Goal: Task Accomplishment & Management: Complete application form

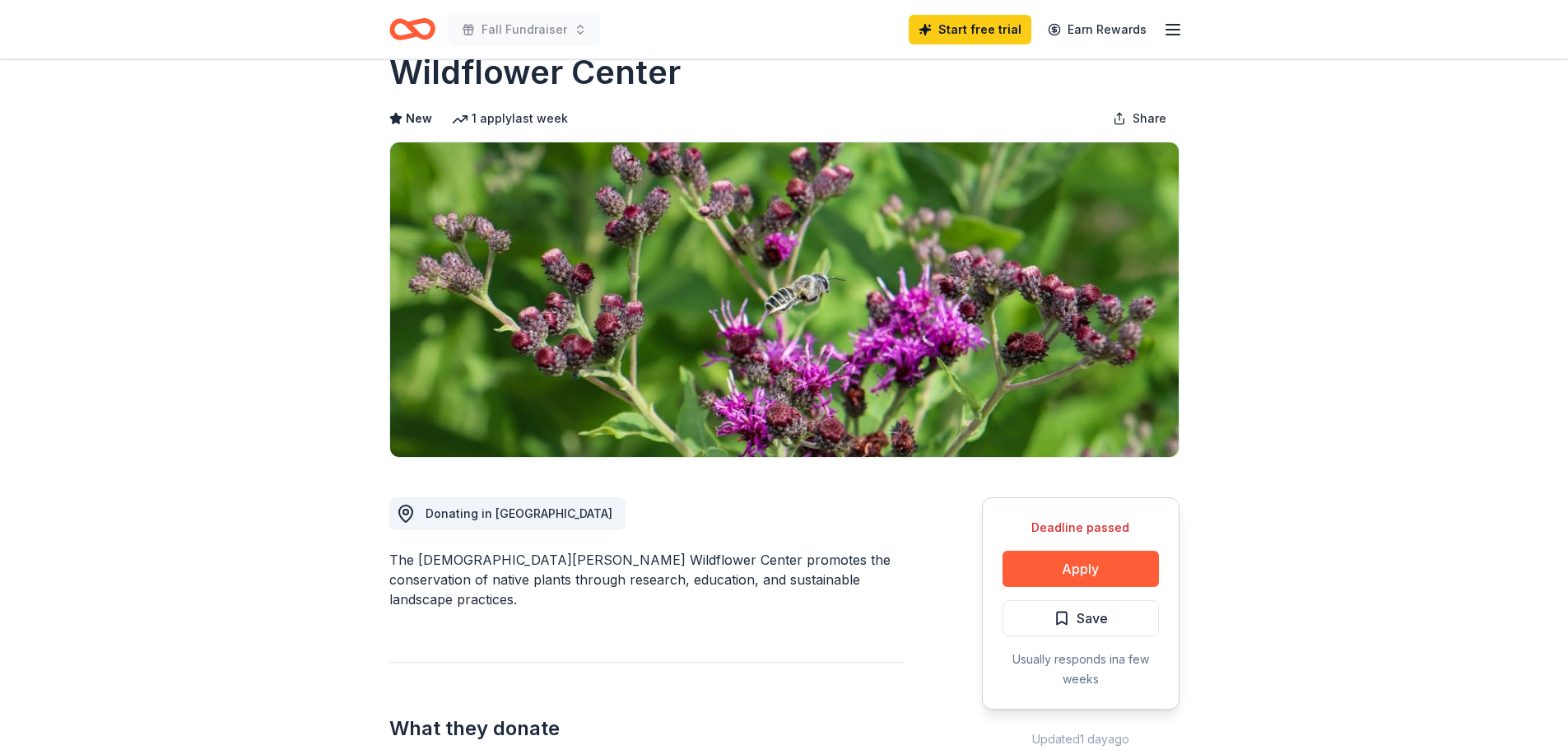
scroll to position [247, 0]
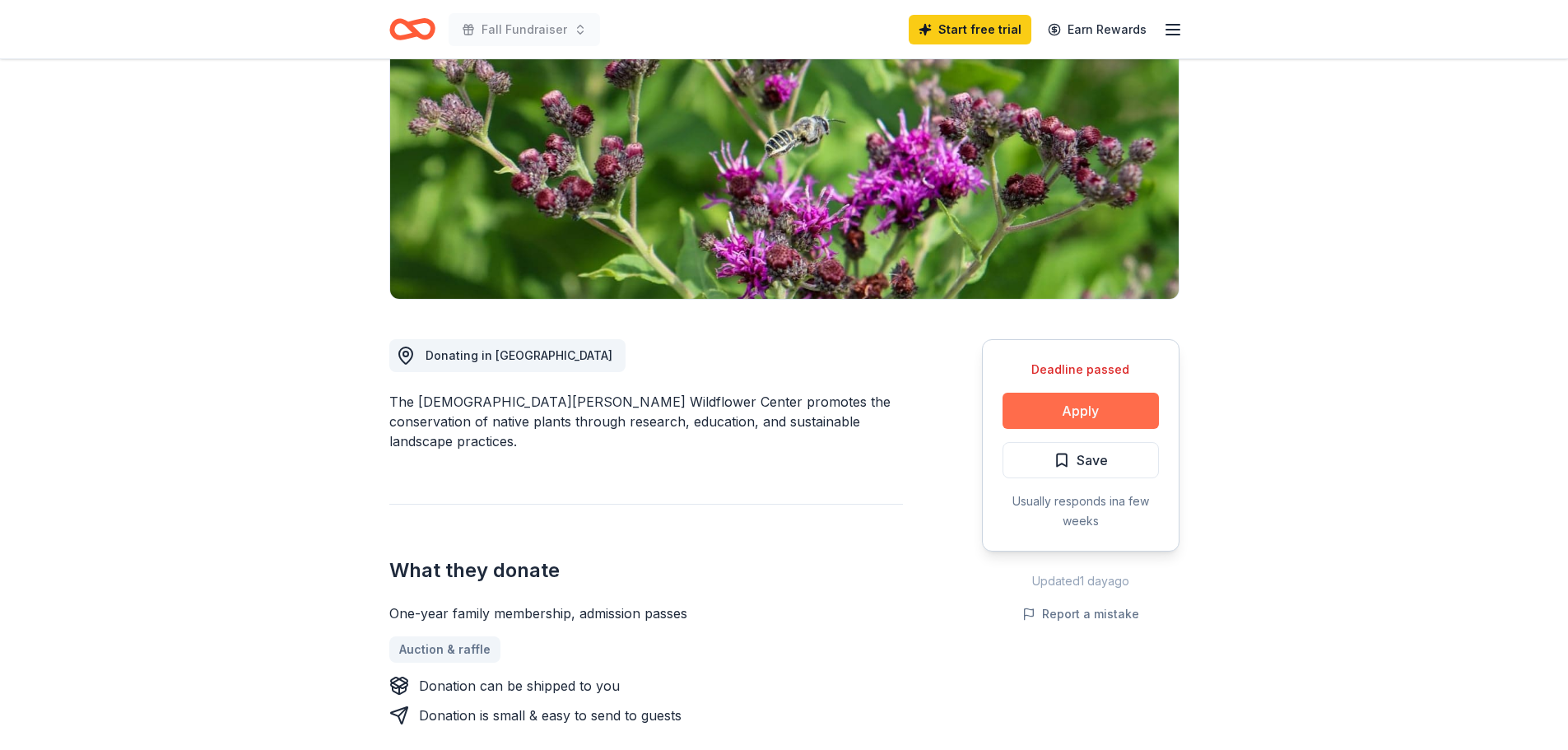
click at [1083, 392] on button "Apply" at bounding box center [1081, 410] width 156 height 36
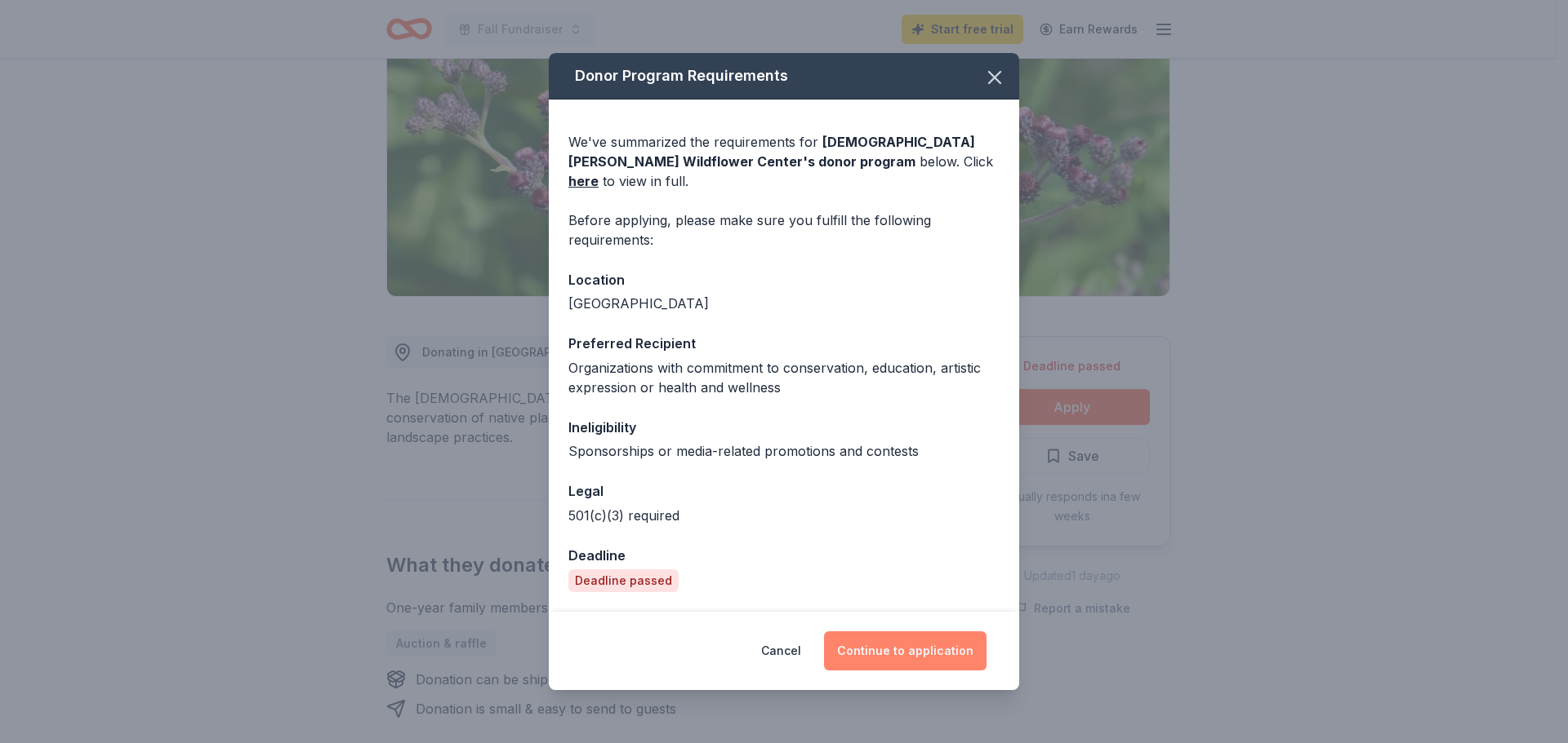
click at [897, 639] on button "Continue to application" at bounding box center [905, 651] width 162 height 39
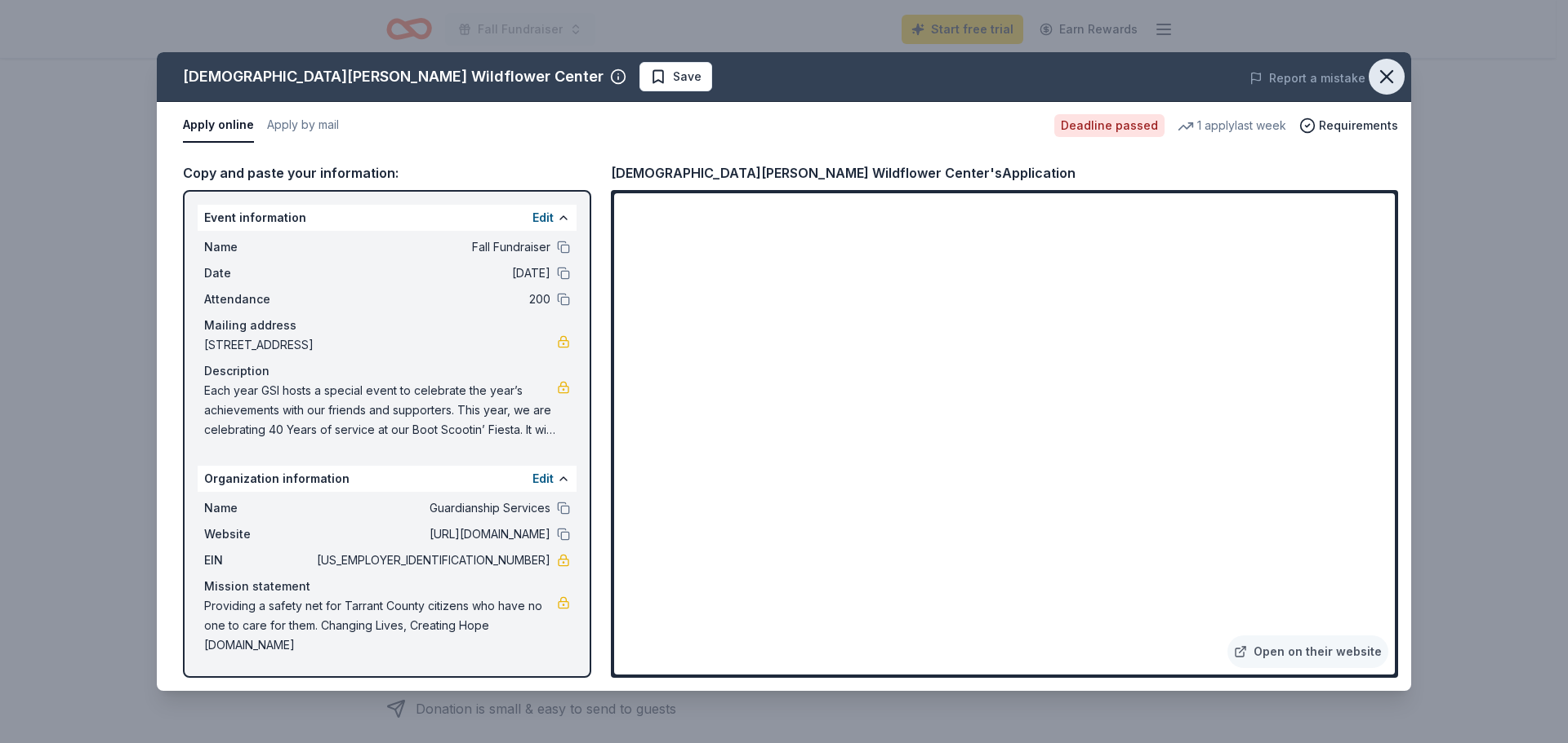
click at [1394, 79] on icon "button" at bounding box center [1386, 76] width 23 height 23
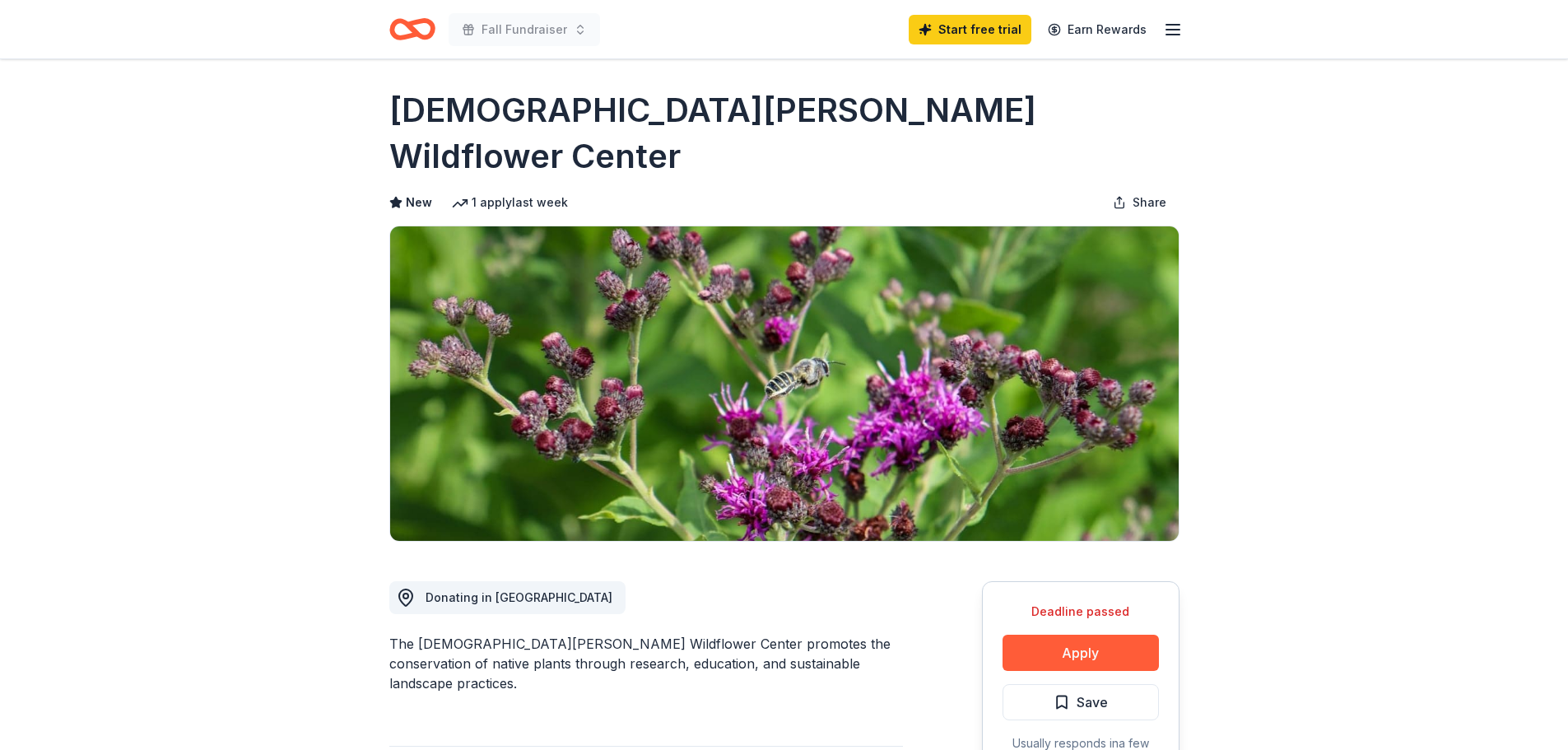
scroll to position [0, 0]
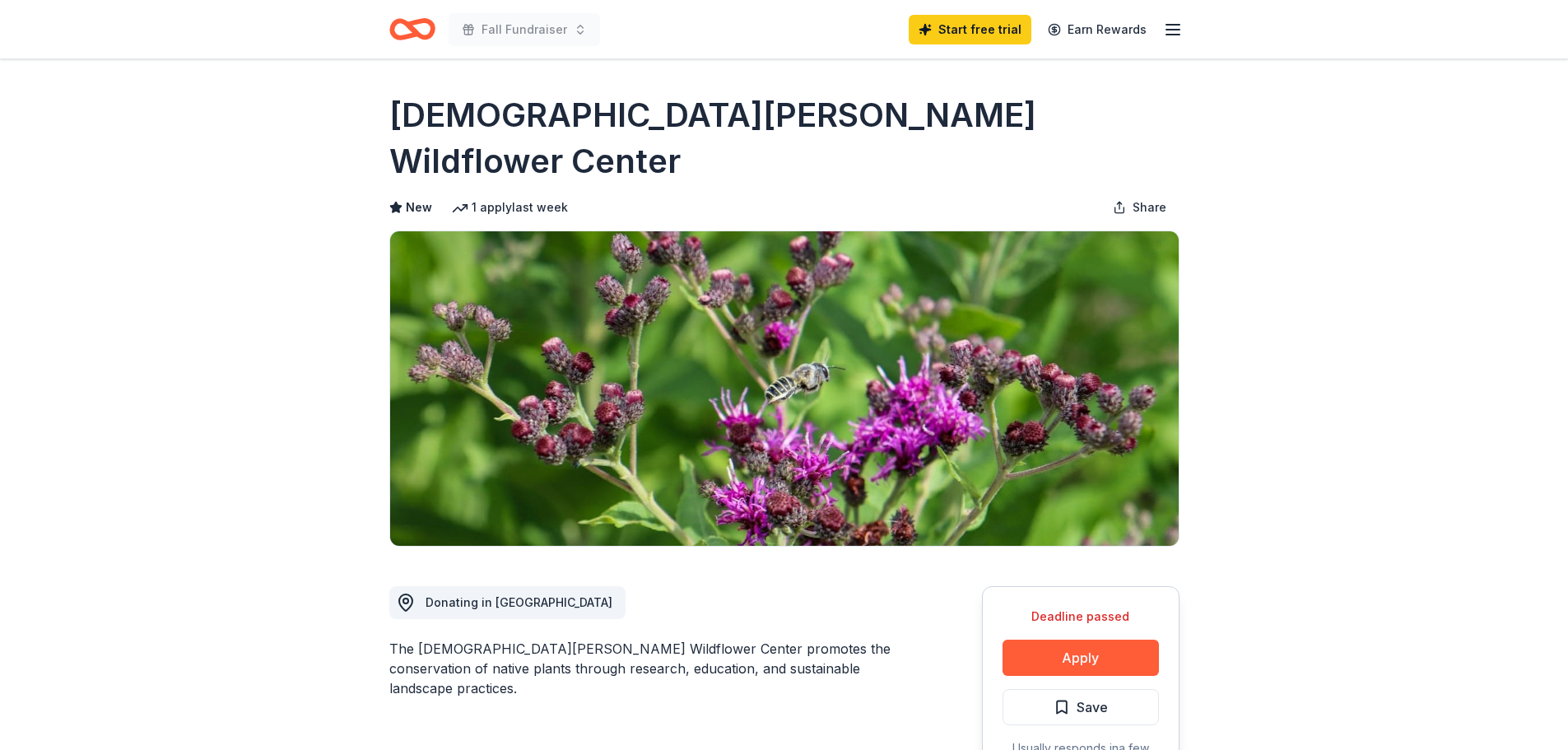
click at [408, 26] on icon "Home" at bounding box center [420, 28] width 26 height 17
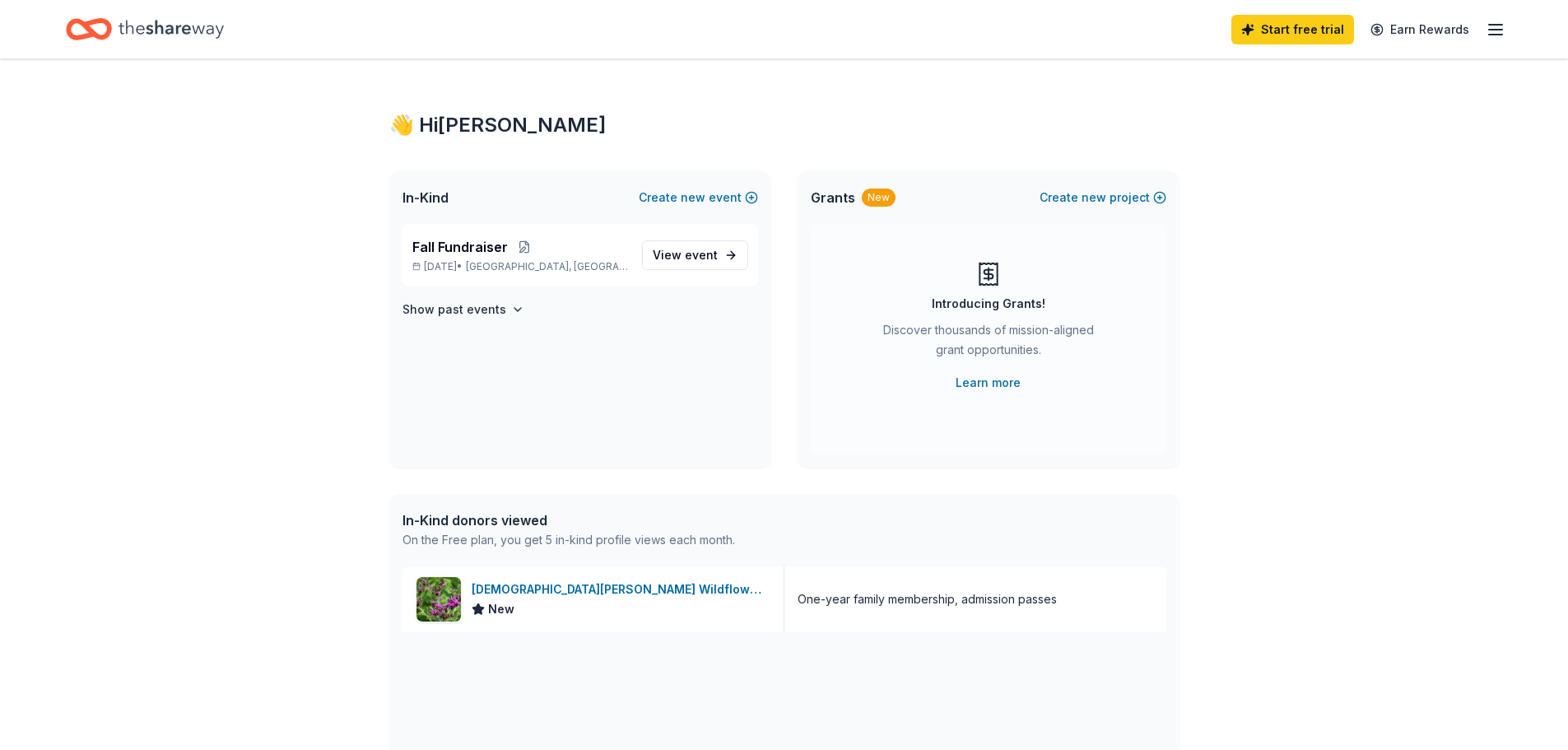
click at [109, 32] on icon "Home" at bounding box center [96, 28] width 26 height 17
click at [1492, 30] on icon "button" at bounding box center [1496, 30] width 20 height 20
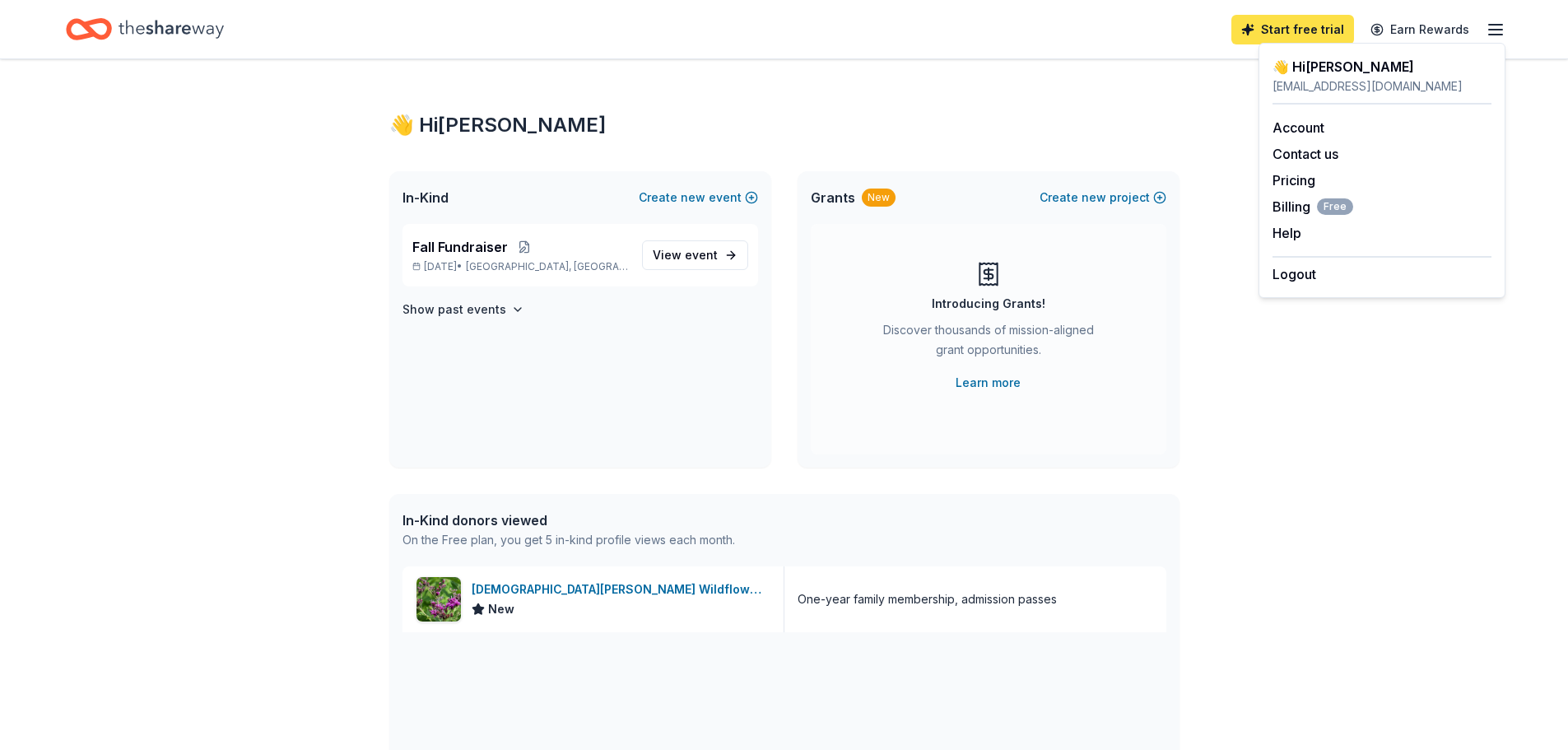
click at [1307, 32] on link "Start free trial" at bounding box center [1293, 29] width 123 height 29
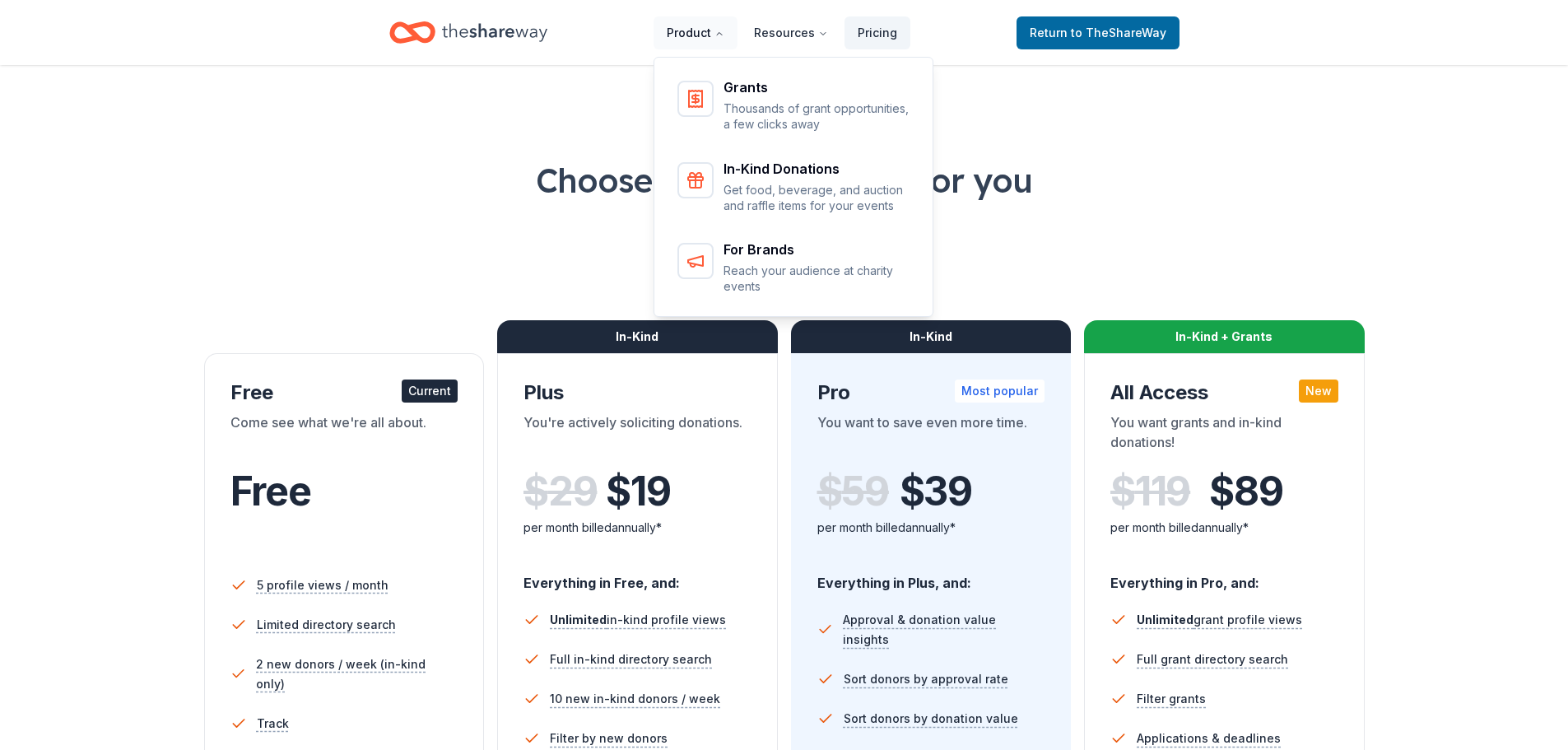
click at [694, 35] on button "Product" at bounding box center [695, 33] width 84 height 33
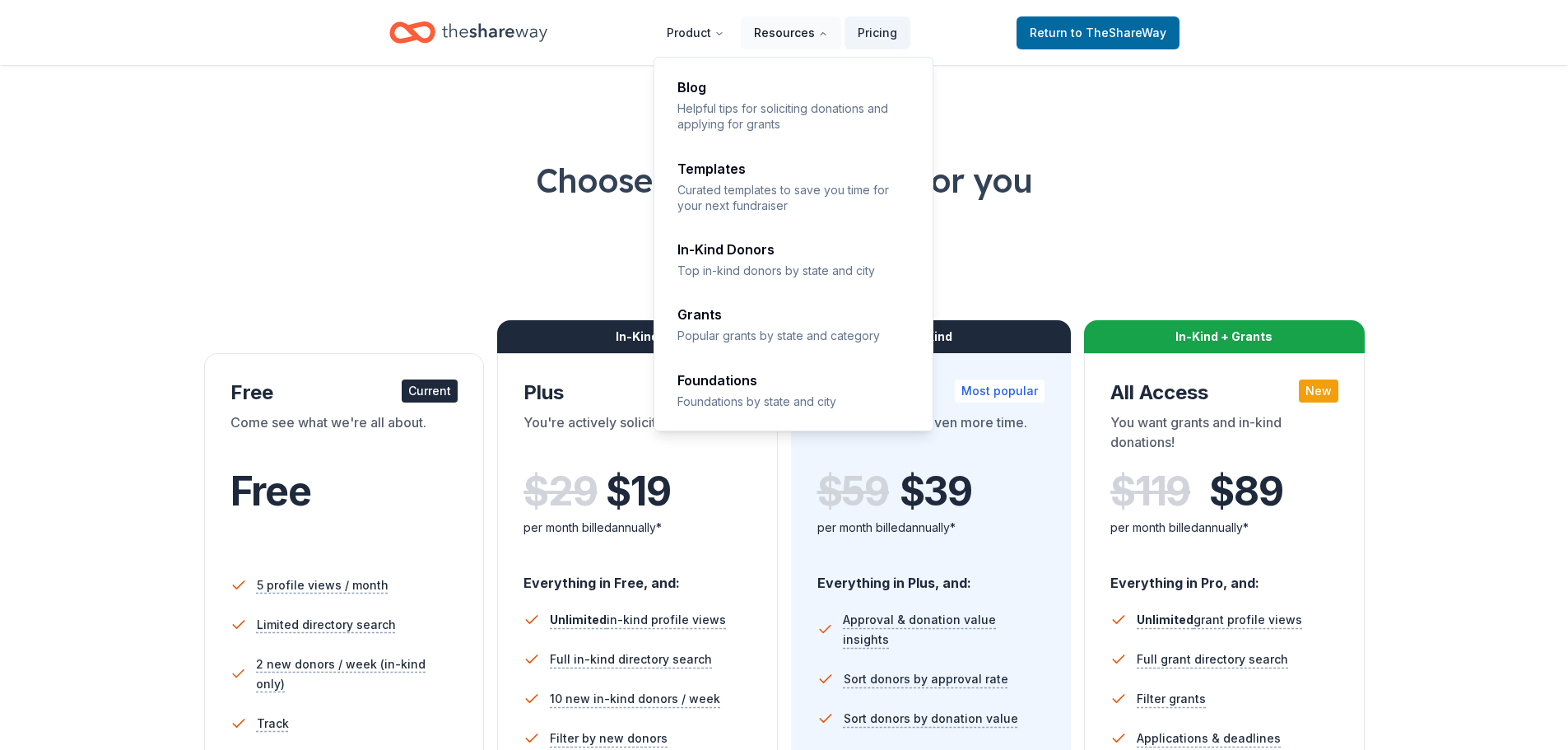
click at [806, 30] on button "Resources" at bounding box center [791, 33] width 100 height 33
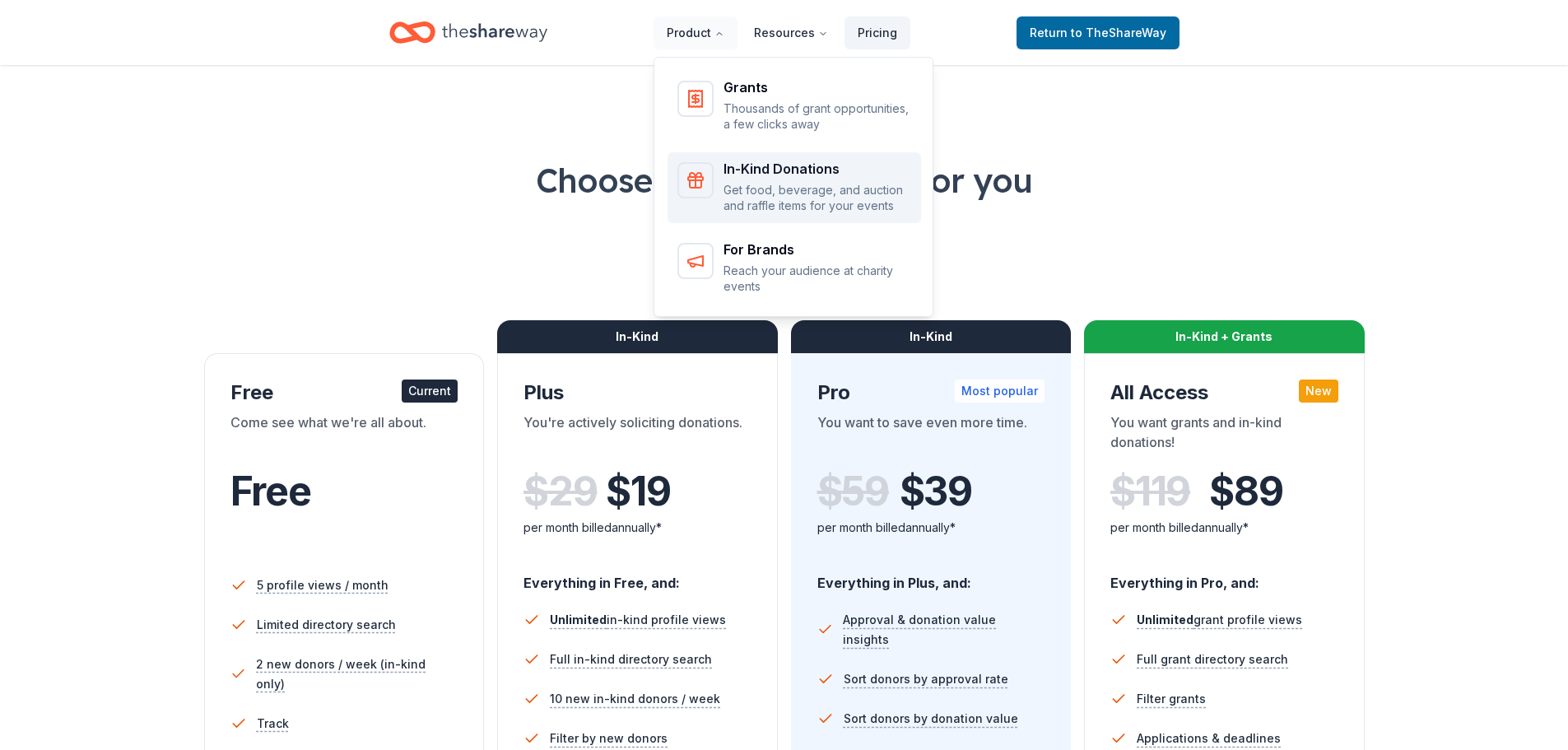
click at [759, 178] on div "In-Kind Donations Get food, beverage, and auction and raffle items for your eve…" at bounding box center [818, 188] width 187 height 51
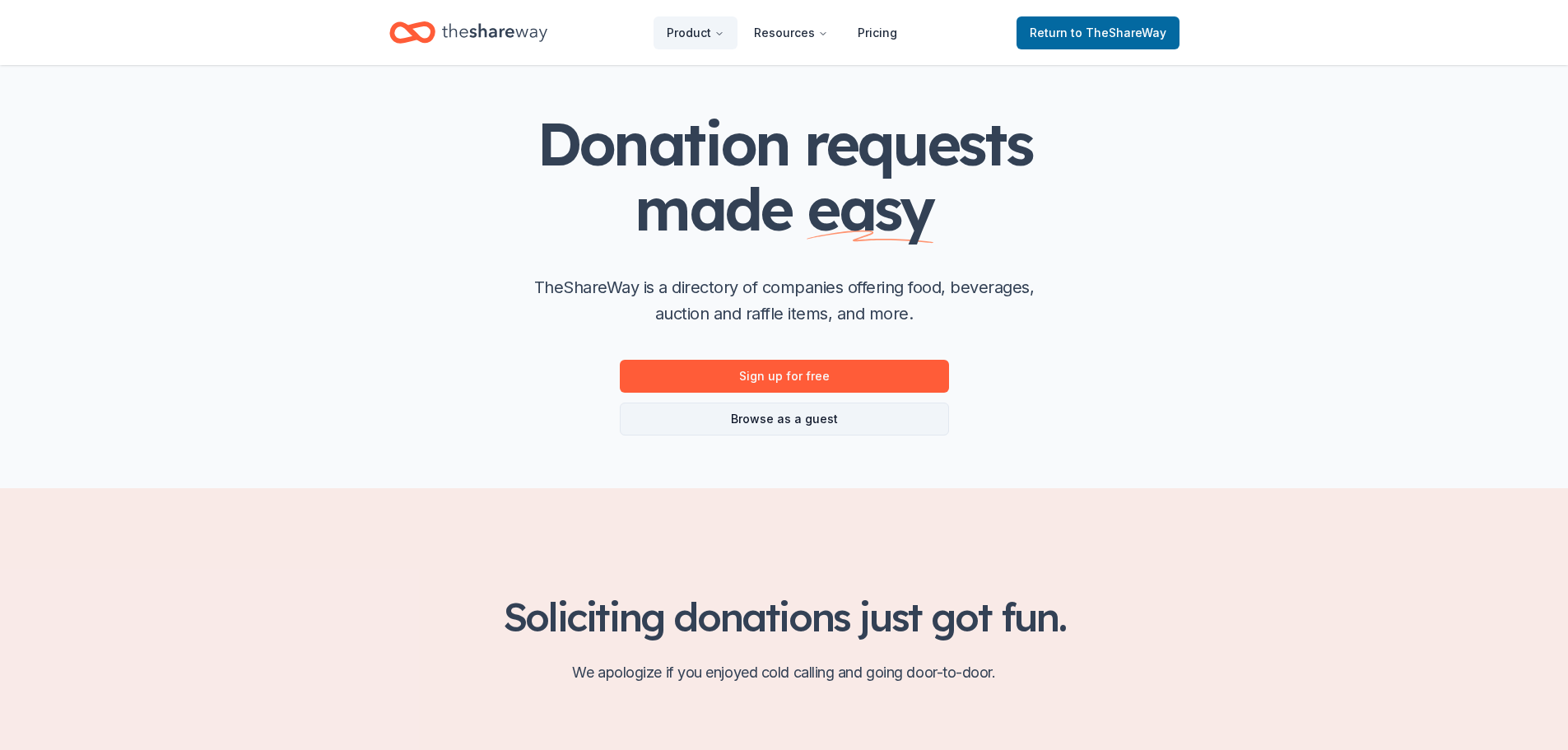
scroll to position [165, 0]
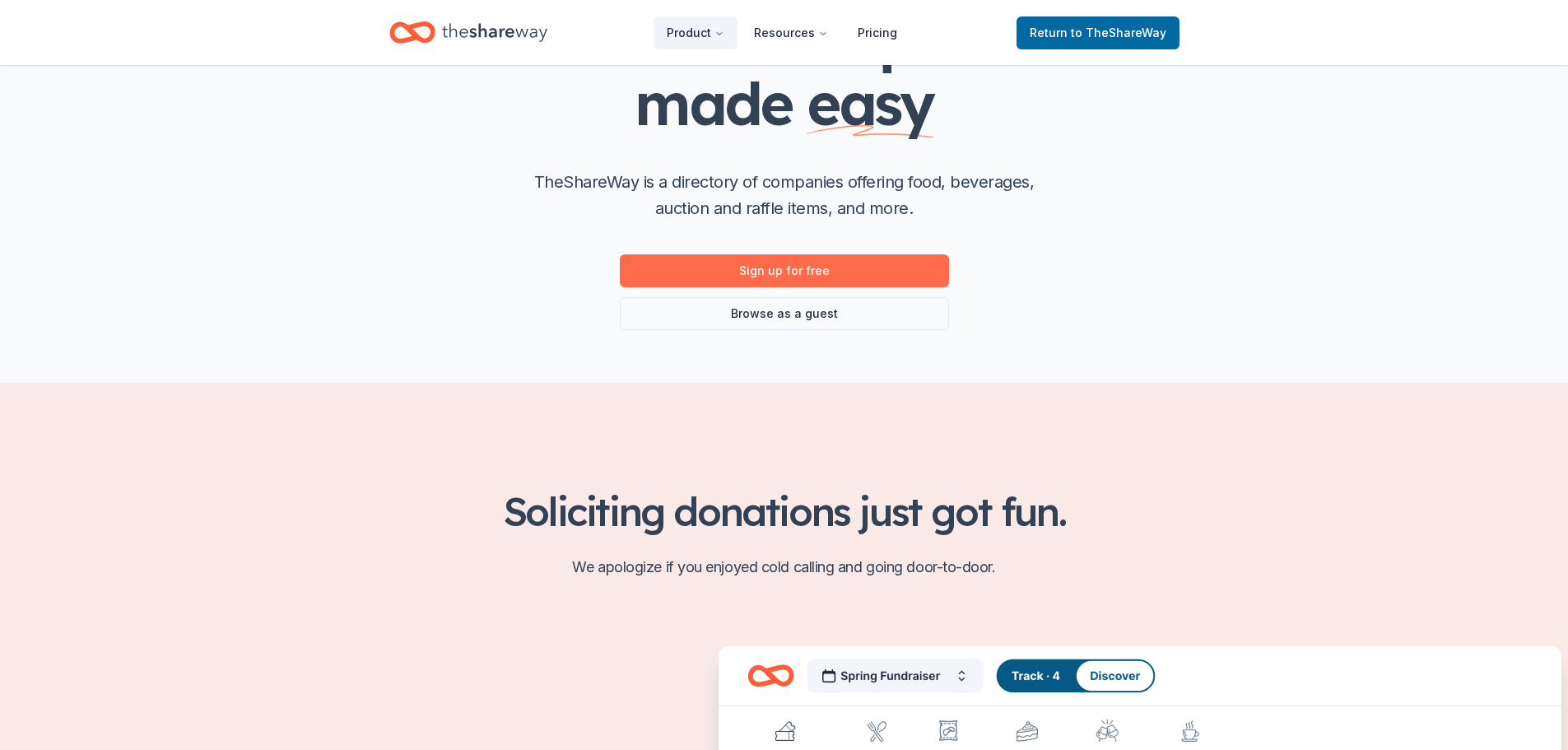
click at [763, 267] on link "Sign up for free" at bounding box center [784, 271] width 329 height 33
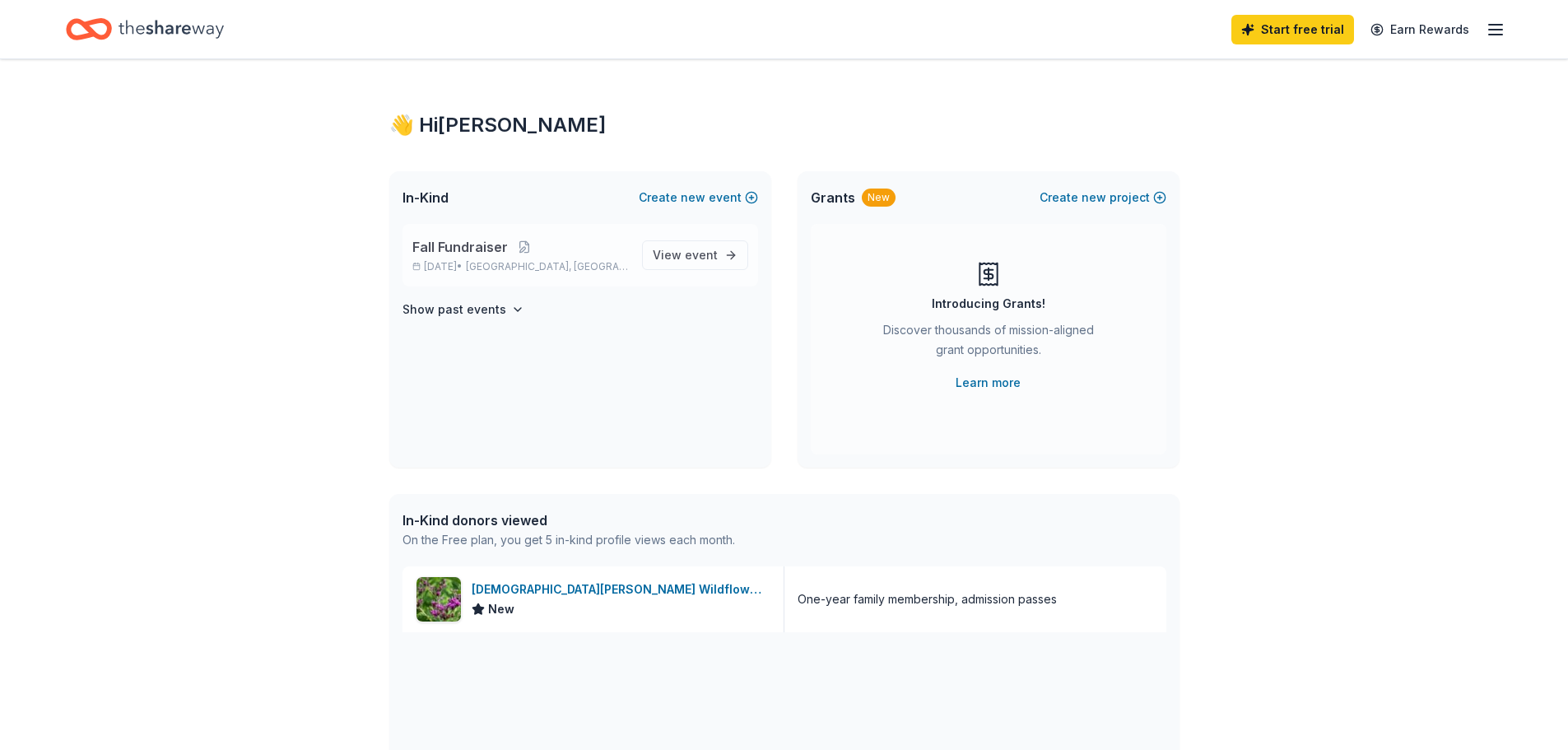
click at [445, 268] on p "[DATE] • [GEOGRAPHIC_DATA], [GEOGRAPHIC_DATA]" at bounding box center [521, 267] width 217 height 13
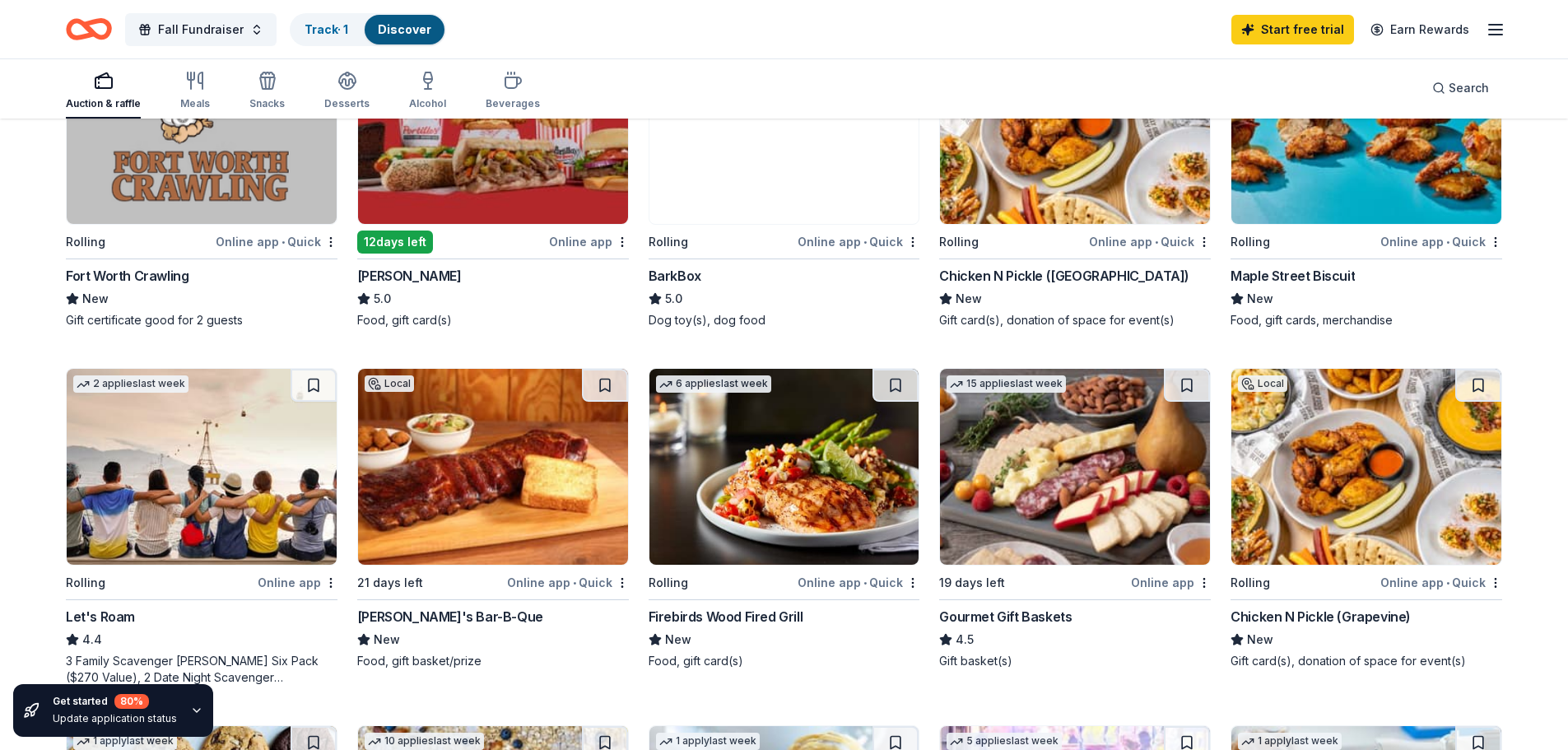
scroll to position [247, 0]
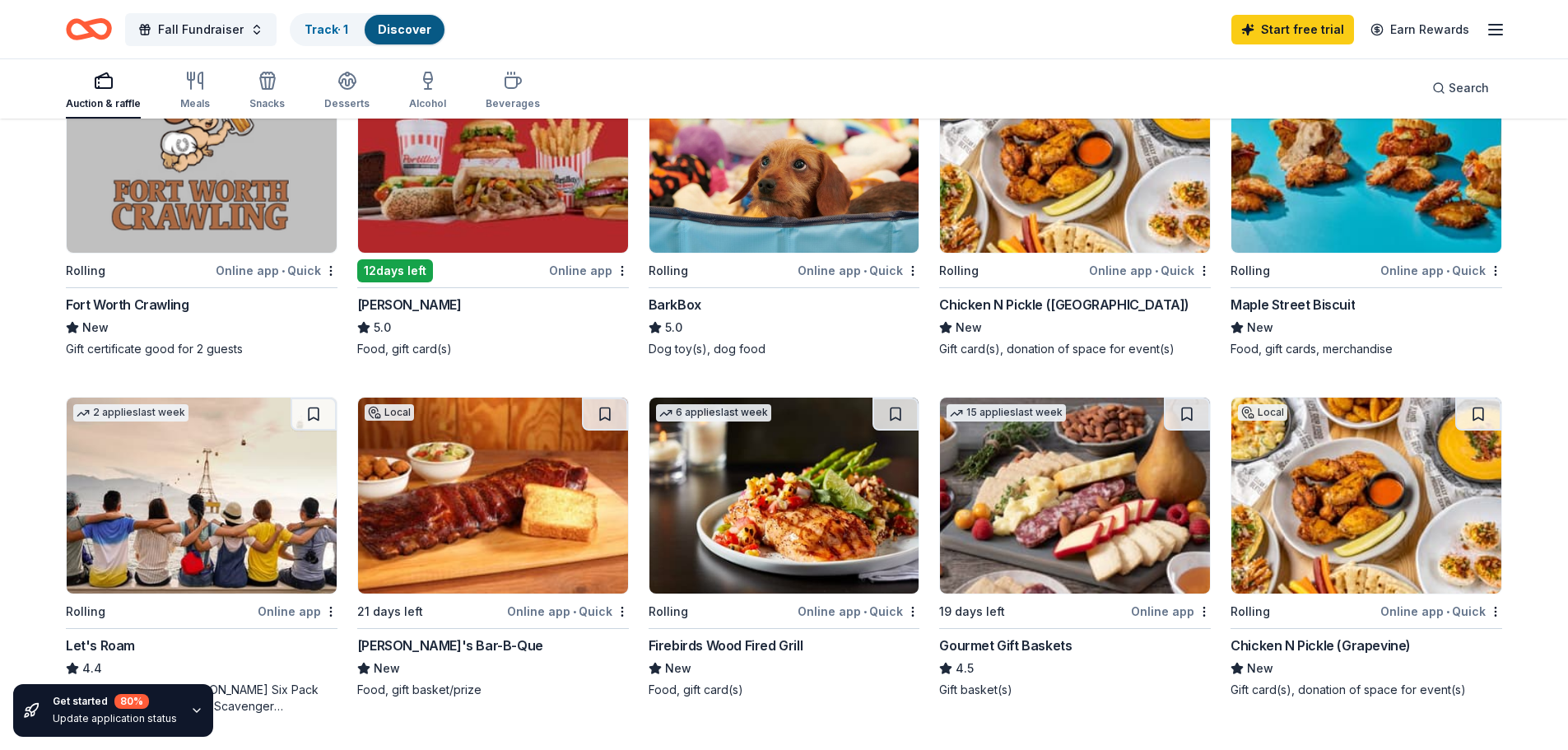
click at [400, 271] on div "12 days left" at bounding box center [395, 270] width 75 height 23
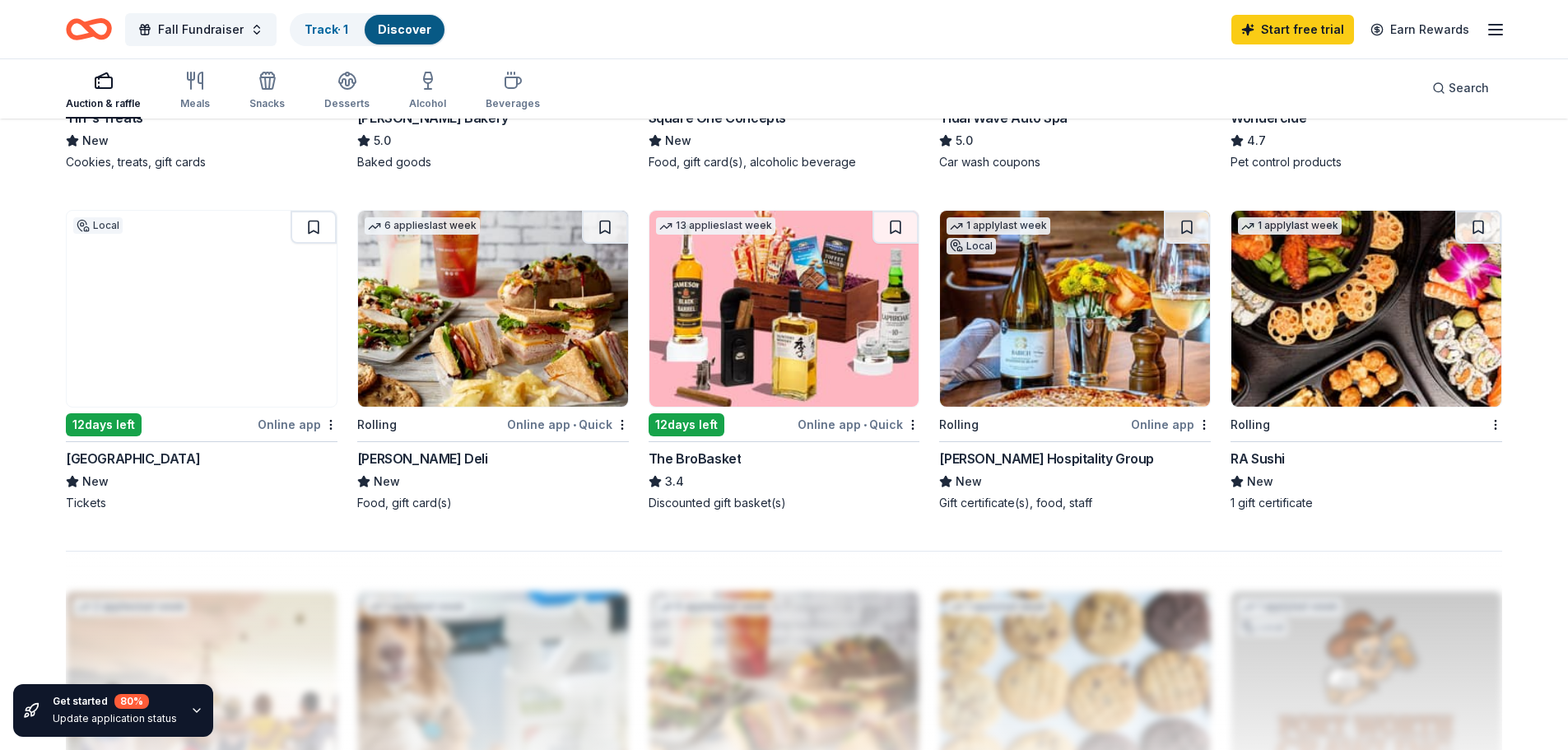
scroll to position [1153, 0]
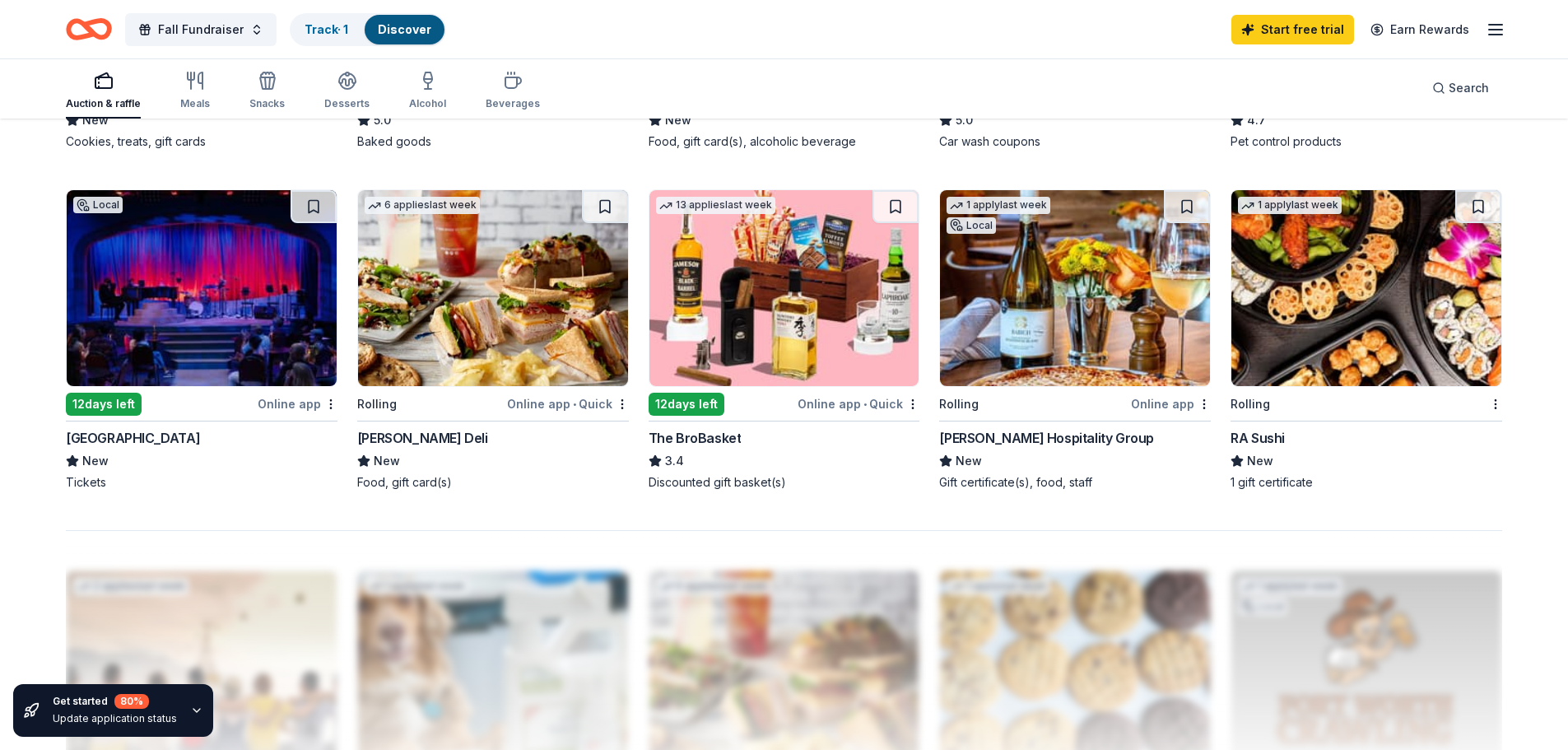
click at [176, 310] on img at bounding box center [202, 288] width 270 height 196
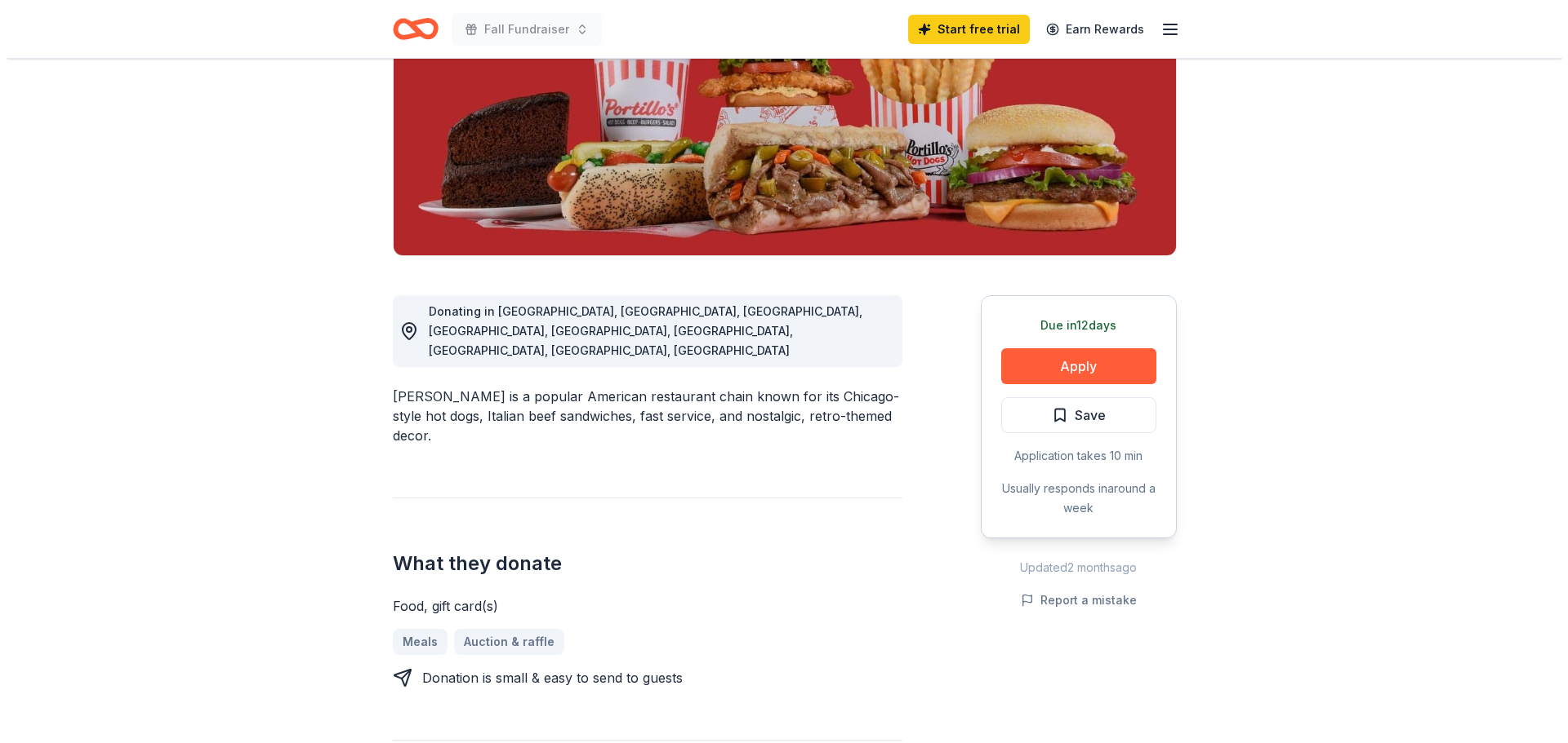
scroll to position [245, 0]
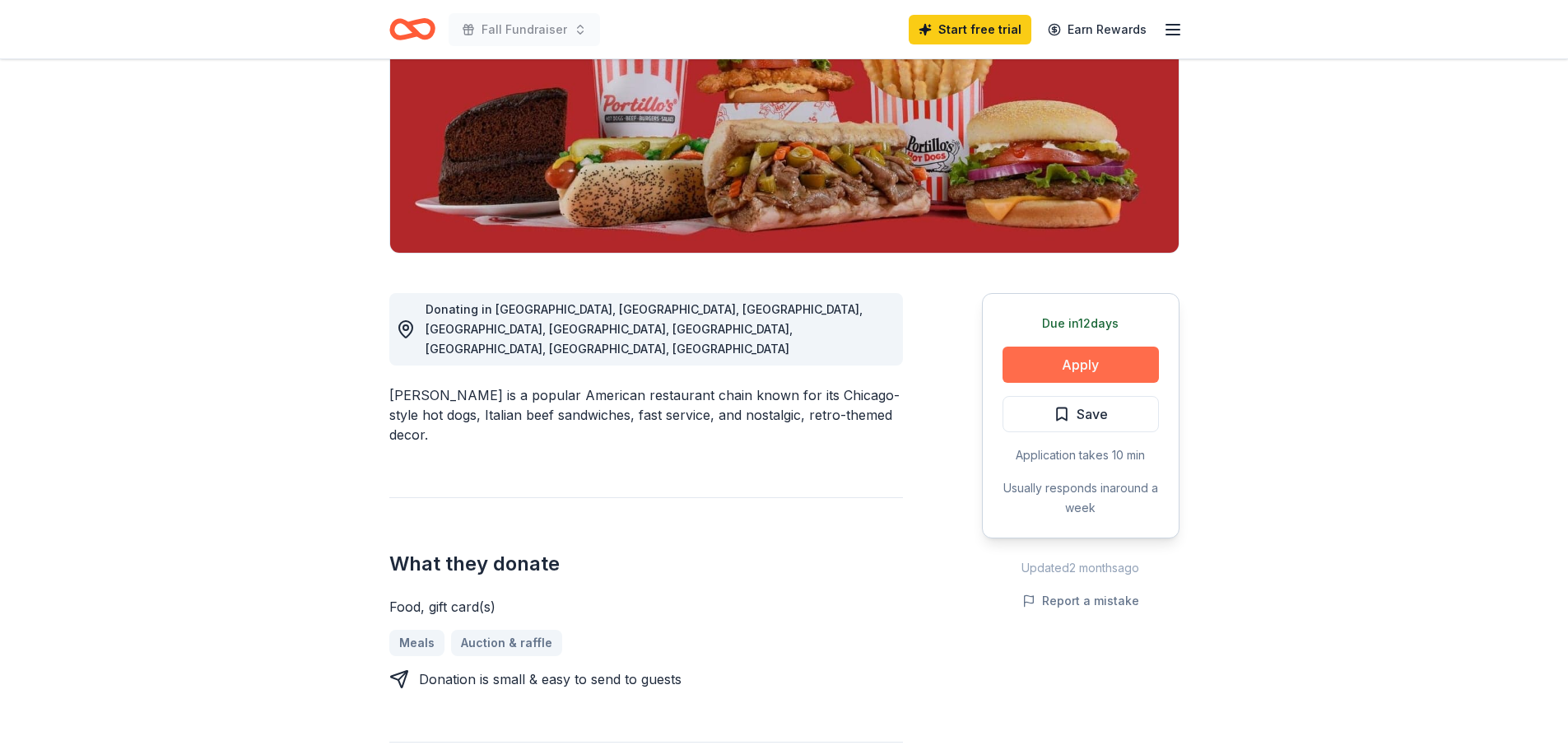
click at [1074, 366] on button "Apply" at bounding box center [1081, 364] width 156 height 36
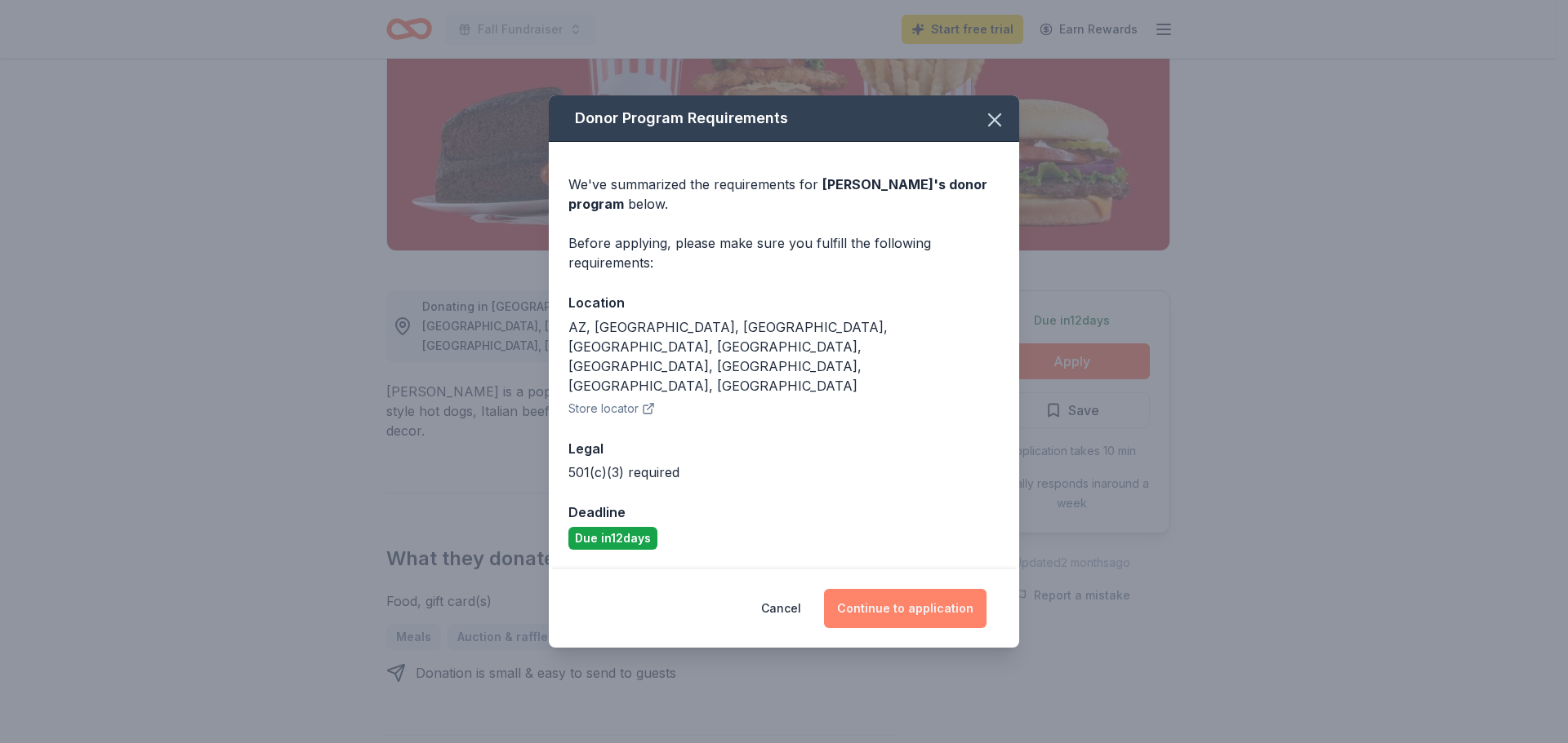
click at [907, 589] on button "Continue to application" at bounding box center [905, 608] width 162 height 39
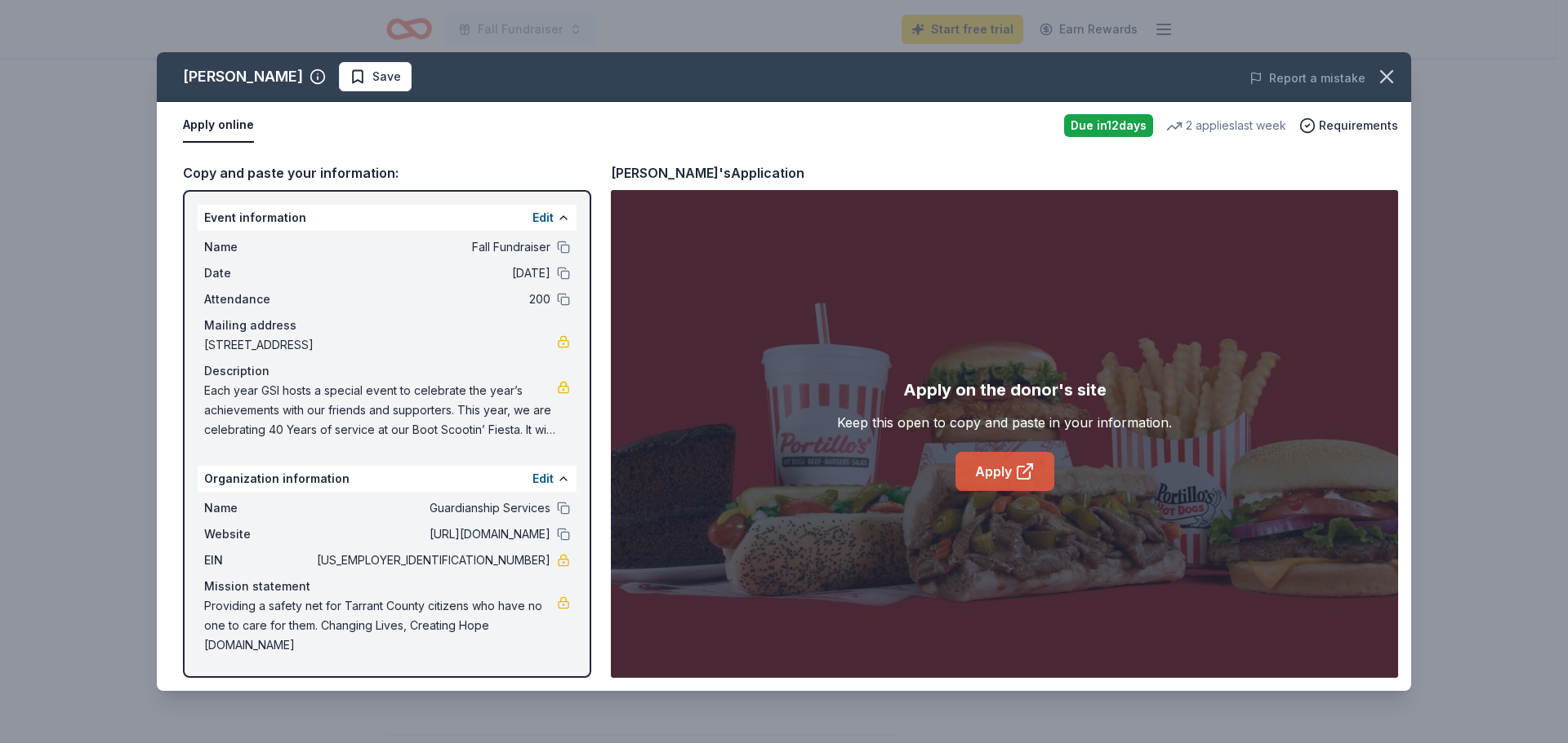
click at [1002, 468] on link "Apply" at bounding box center [1005, 471] width 98 height 39
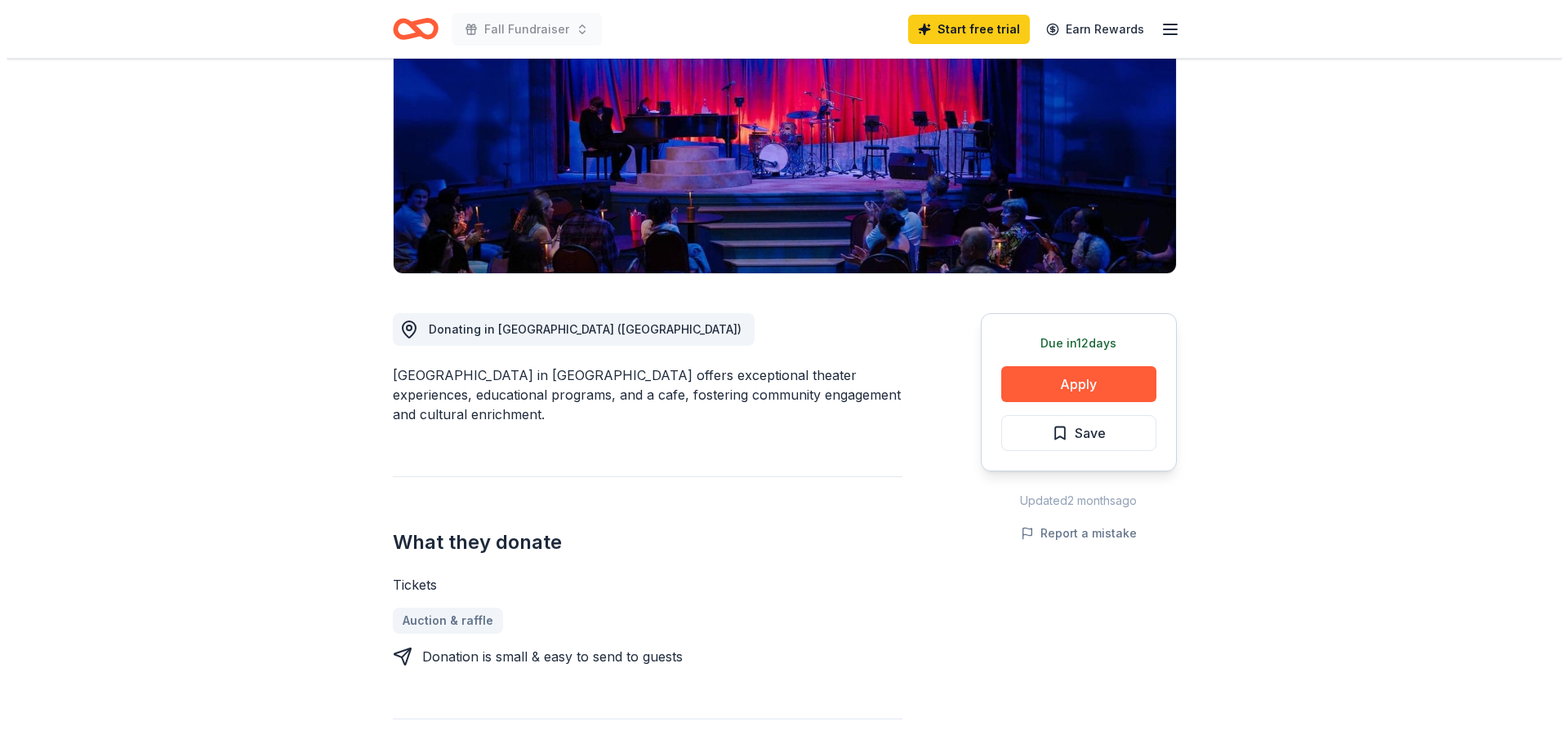
scroll to position [245, 0]
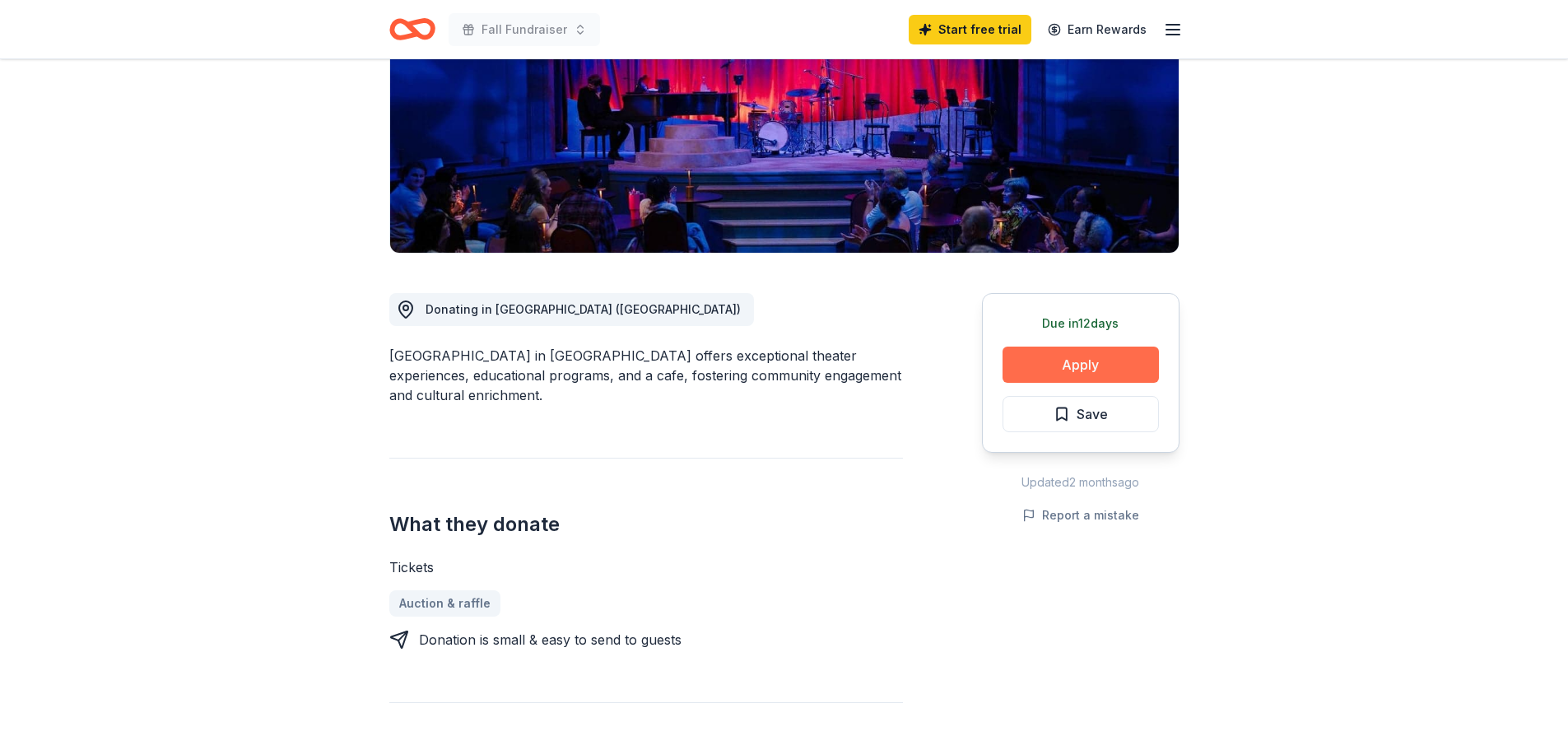
click at [1072, 363] on button "Apply" at bounding box center [1081, 364] width 156 height 36
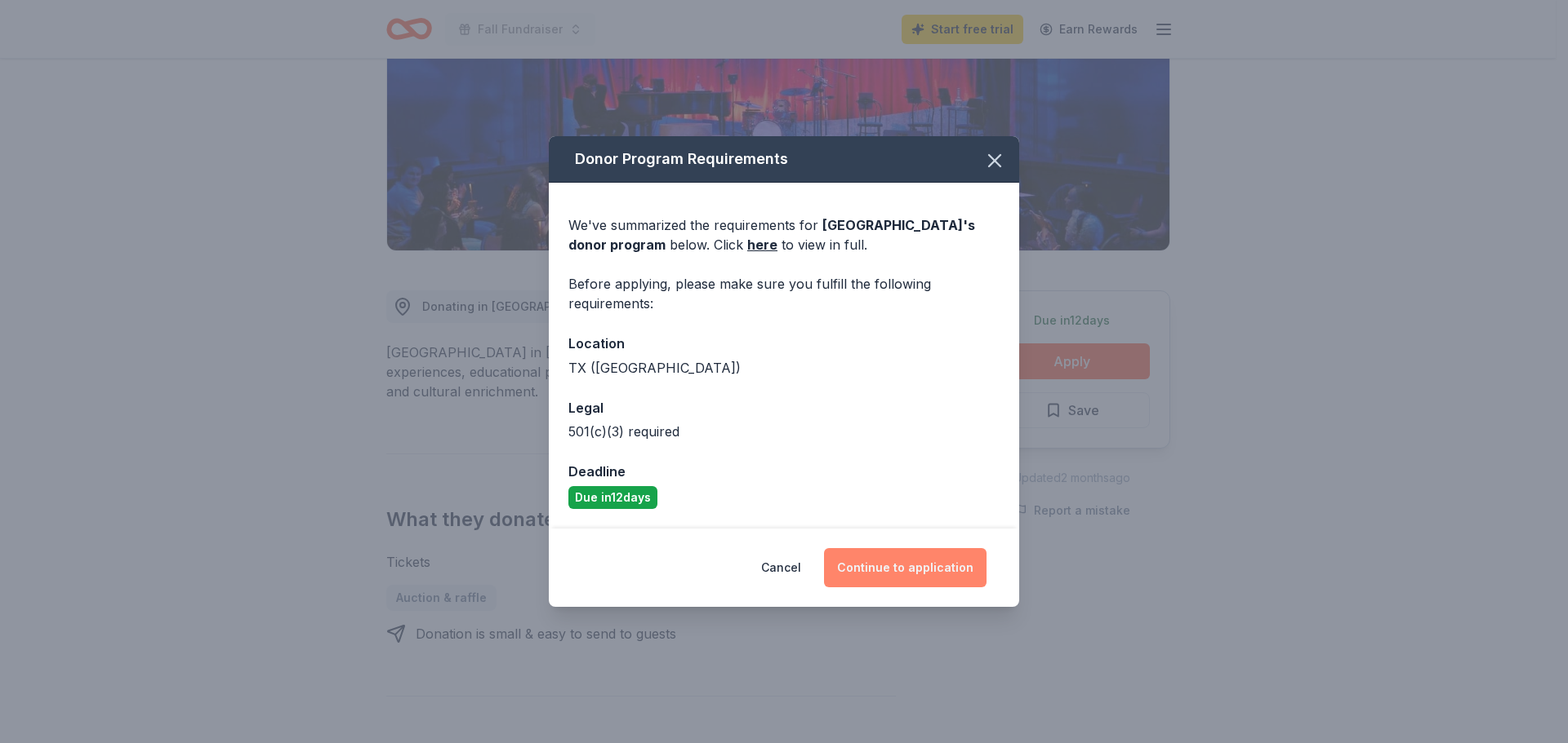
click at [889, 569] on button "Continue to application" at bounding box center [905, 567] width 162 height 39
